Goal: Navigation & Orientation: Go to known website

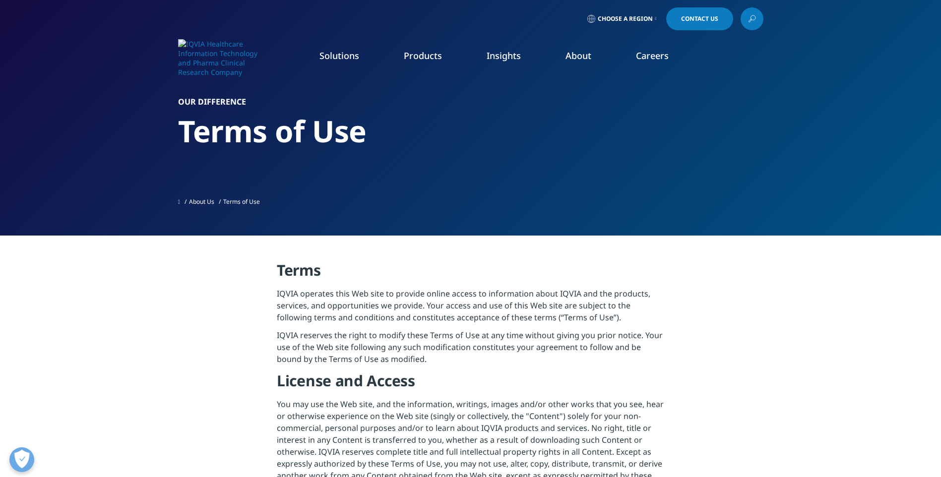
click at [635, 18] on span "Choose a Region" at bounding box center [625, 19] width 55 height 8
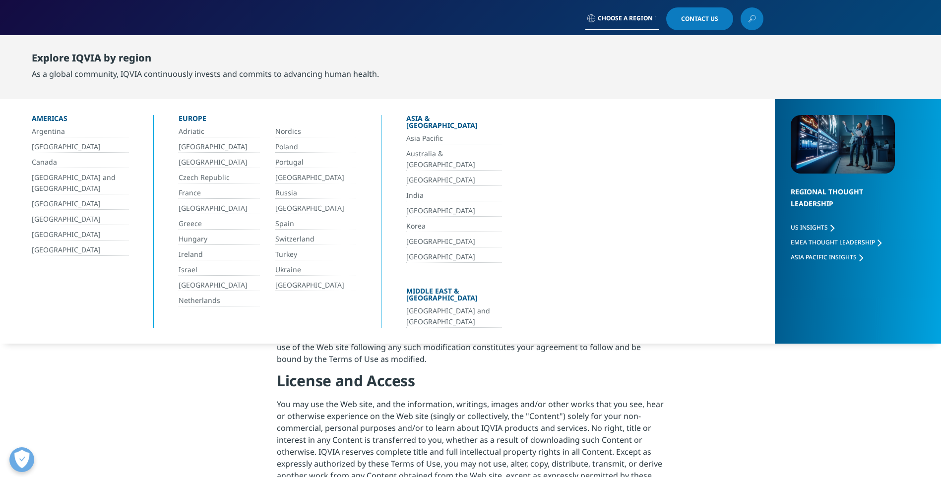
click at [190, 195] on link "France" at bounding box center [219, 193] width 81 height 11
